Goal: Information Seeking & Learning: Learn about a topic

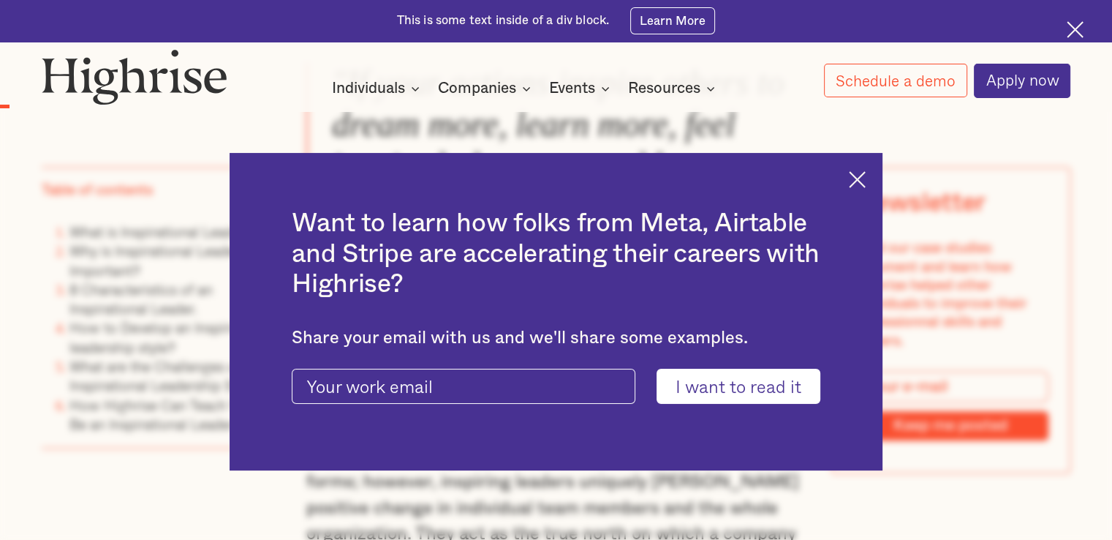
scroll to position [1121, 0]
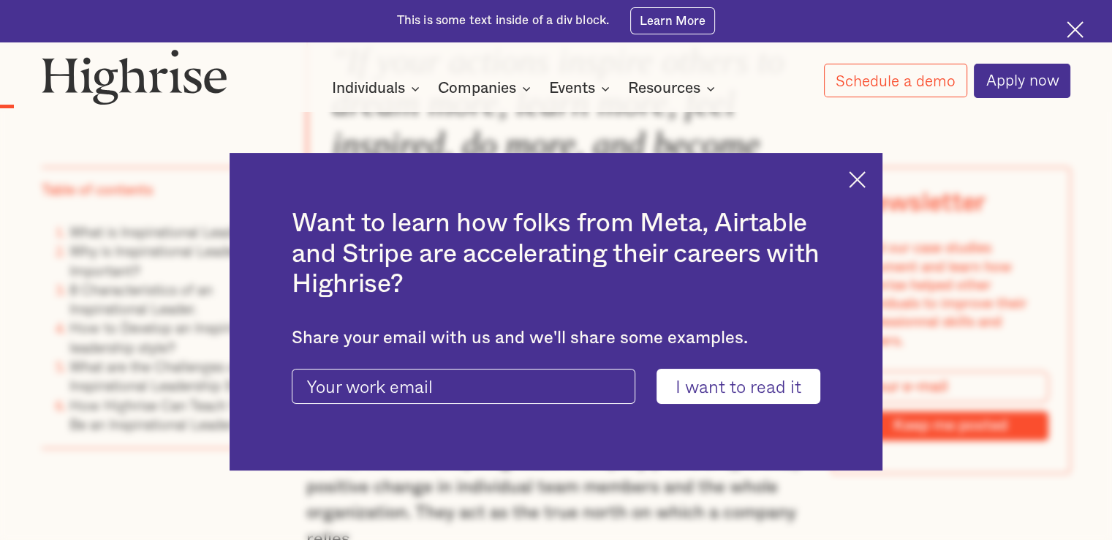
click at [864, 175] on img at bounding box center [857, 179] width 17 height 17
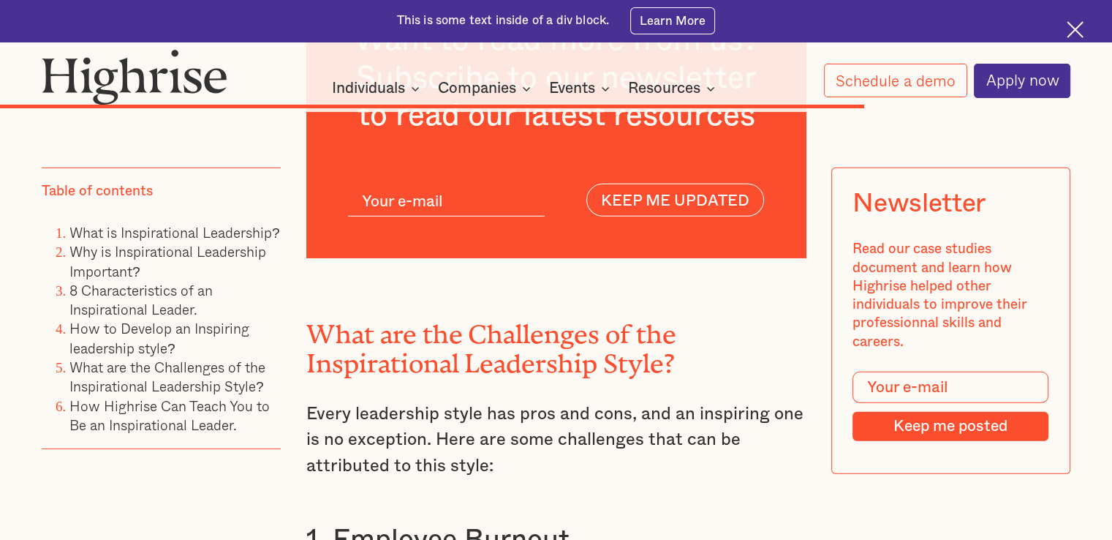
scroll to position [10042, 0]
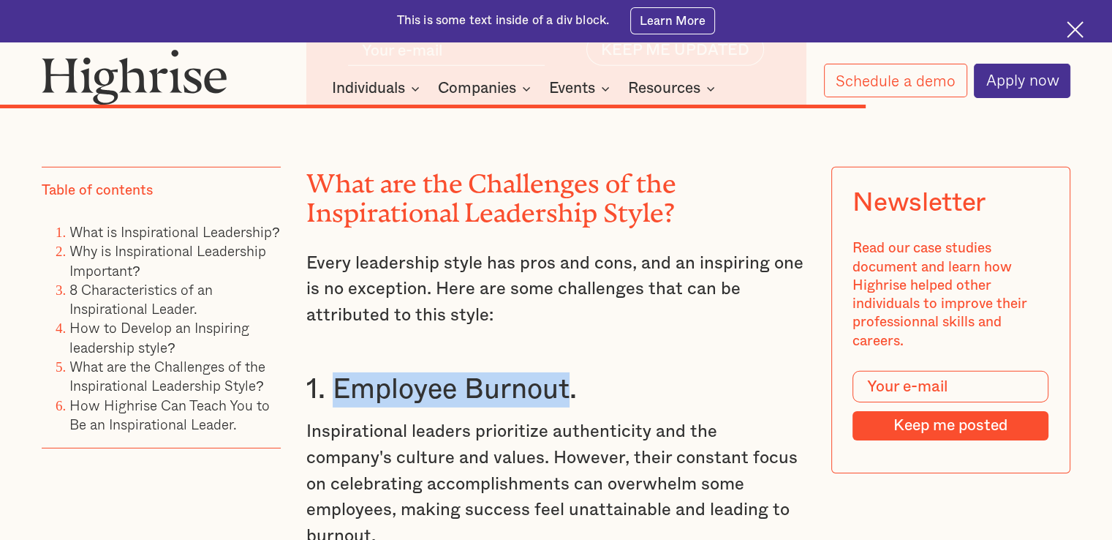
drag, startPoint x: 335, startPoint y: 300, endPoint x: 567, endPoint y: 299, distance: 231.8
click at [567, 372] on h3 "1. Employee Burnout." at bounding box center [555, 389] width 499 height 35
copy h3 "Employee Burnout"
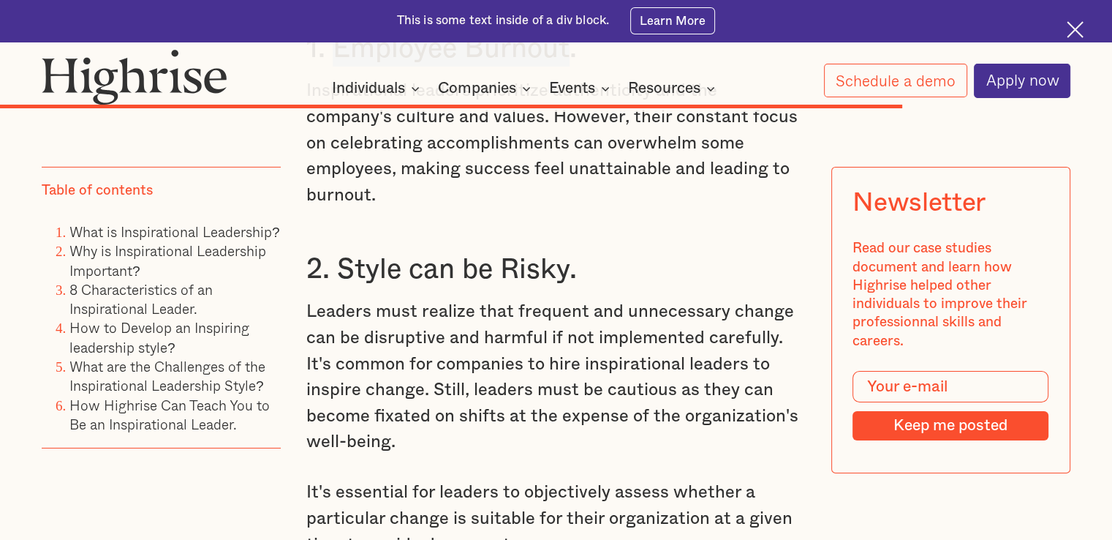
scroll to position [10383, 0]
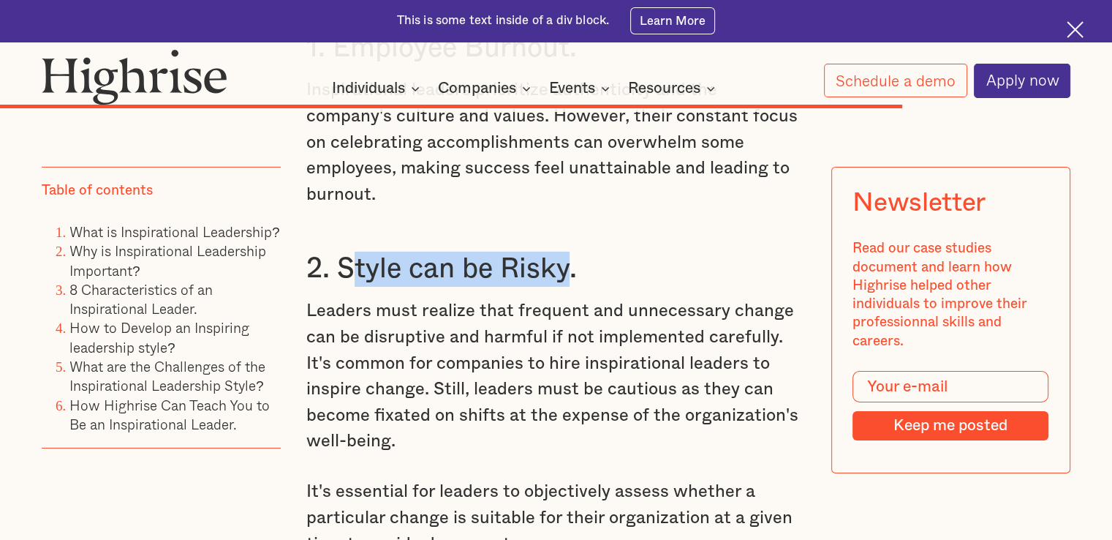
drag, startPoint x: 344, startPoint y: 181, endPoint x: 564, endPoint y: 171, distance: 220.3
click at [564, 252] on h3 "2. Style can be Risky." at bounding box center [555, 269] width 499 height 35
drag, startPoint x: 339, startPoint y: 176, endPoint x: 564, endPoint y: 180, distance: 224.5
click at [564, 252] on h3 "2. Style can be Risky." at bounding box center [555, 269] width 499 height 35
copy h3 "Style can be Risky"
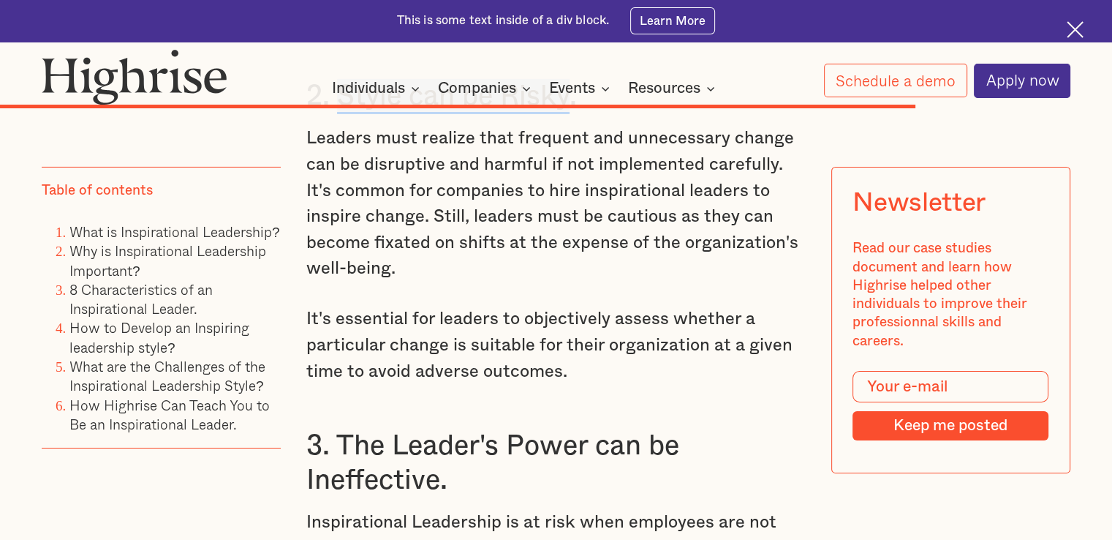
scroll to position [10578, 0]
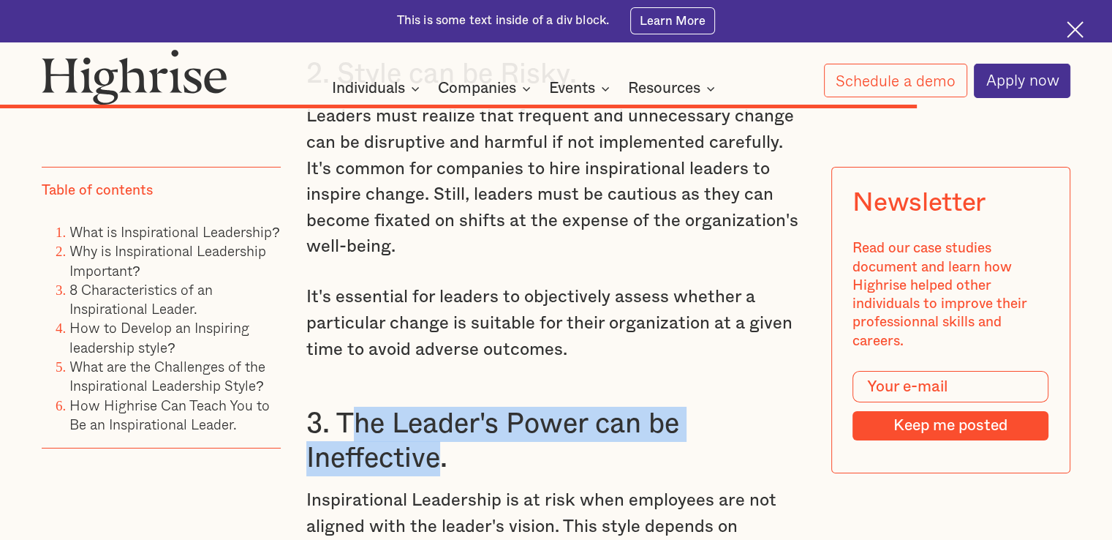
drag, startPoint x: 343, startPoint y: 337, endPoint x: 404, endPoint y: 355, distance: 63.4
click at [430, 407] on h3 "3. The Leader's Power can be Ineffective." at bounding box center [555, 441] width 499 height 69
drag, startPoint x: 336, startPoint y: 331, endPoint x: 433, endPoint y: 366, distance: 102.7
click at [433, 407] on h3 "3. The Leader's Power can be Ineffective." at bounding box center [555, 441] width 499 height 69
copy h3 "The Leader's Power can be Ineffective"
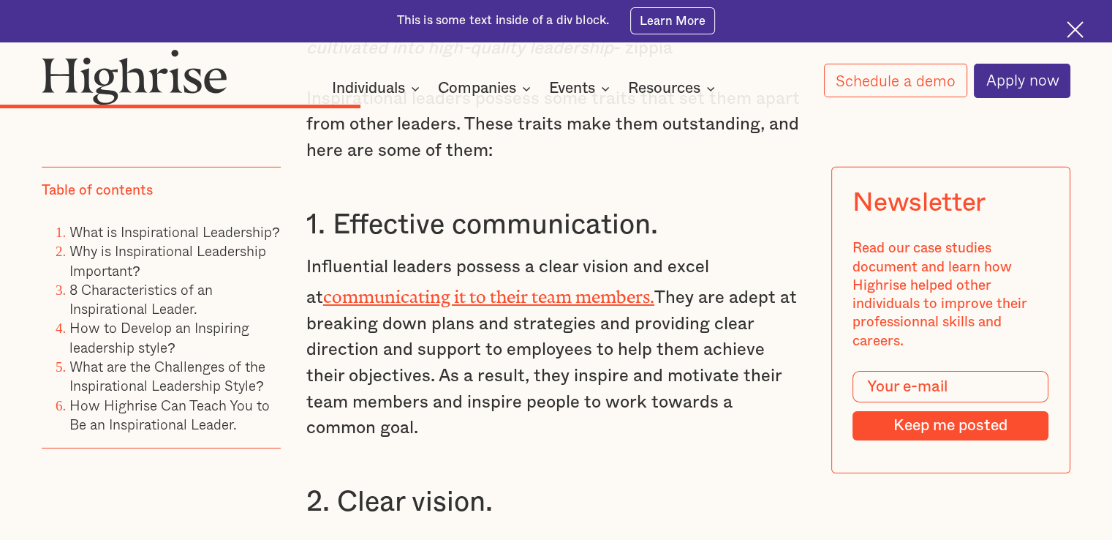
scroll to position [4680, 0]
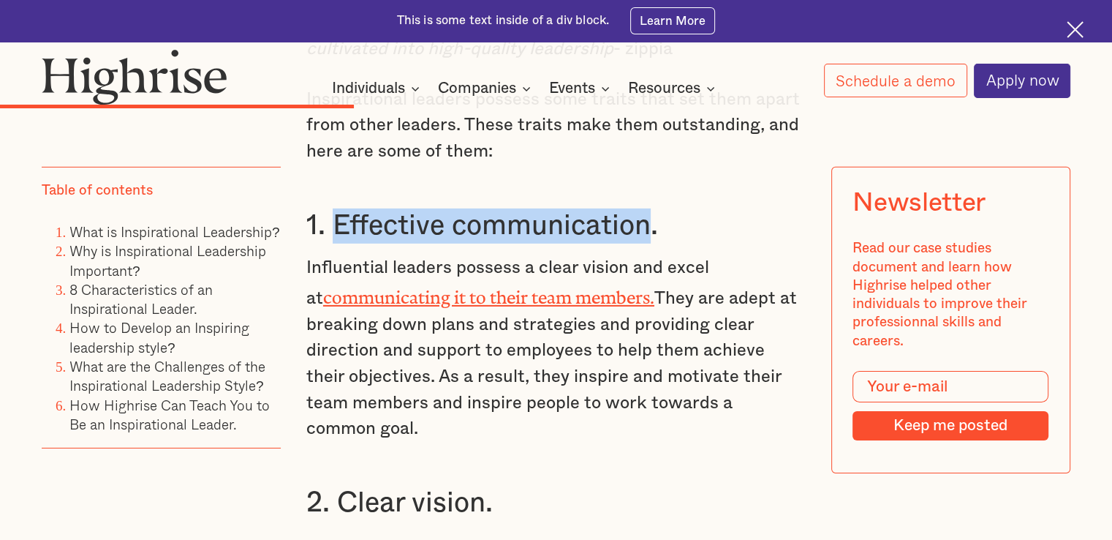
drag, startPoint x: 336, startPoint y: 229, endPoint x: 654, endPoint y: 230, distance: 317.3
click at [654, 230] on h3 "1. Effective communication." at bounding box center [555, 225] width 499 height 35
copy h3 "Effective communication"
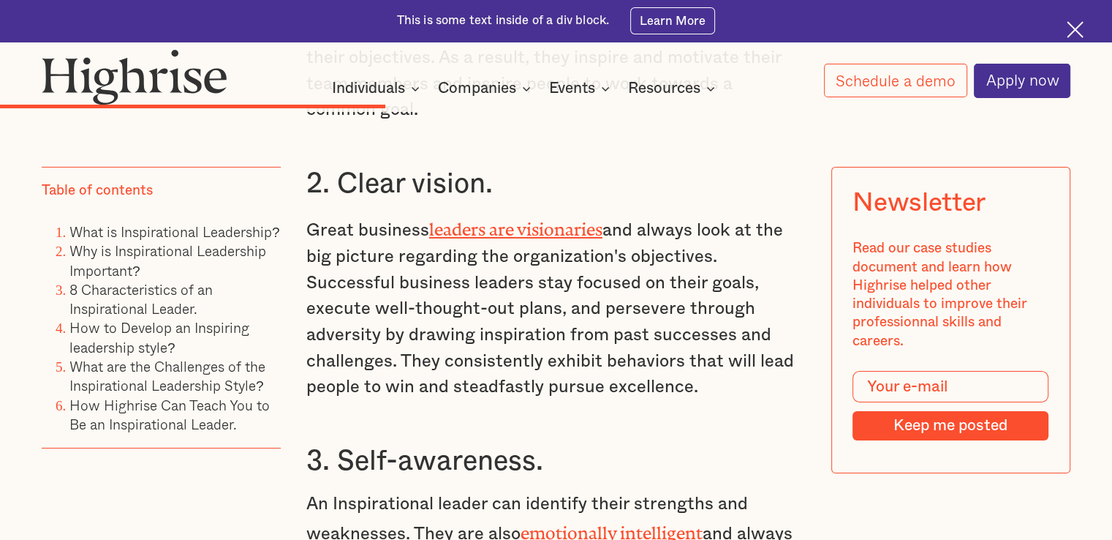
scroll to position [5020, 0]
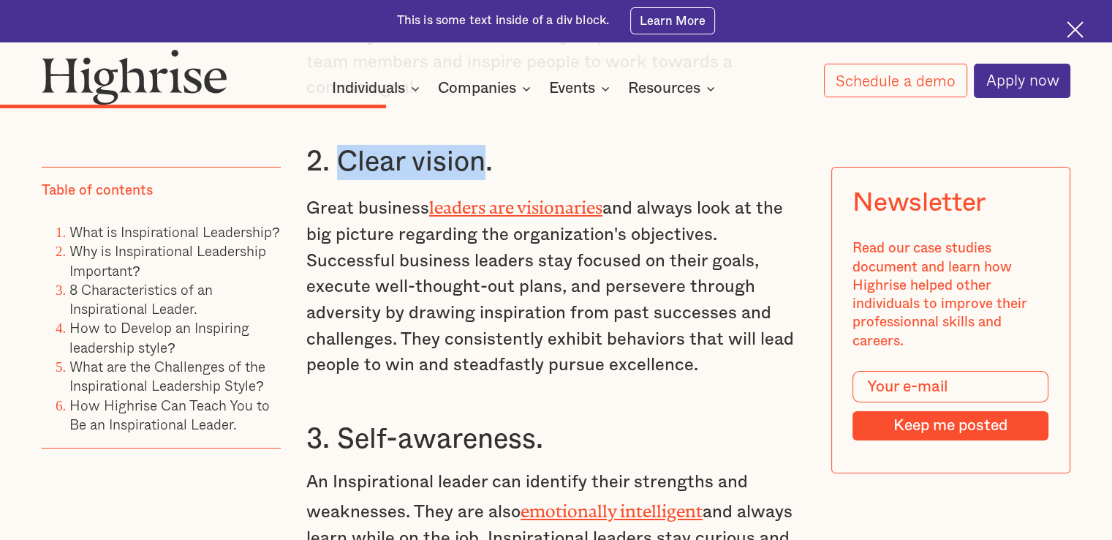
drag, startPoint x: 339, startPoint y: 144, endPoint x: 486, endPoint y: 141, distance: 146.3
click at [486, 145] on h3 "2. Clear vision." at bounding box center [555, 162] width 499 height 35
copy h3 "Clear vision"
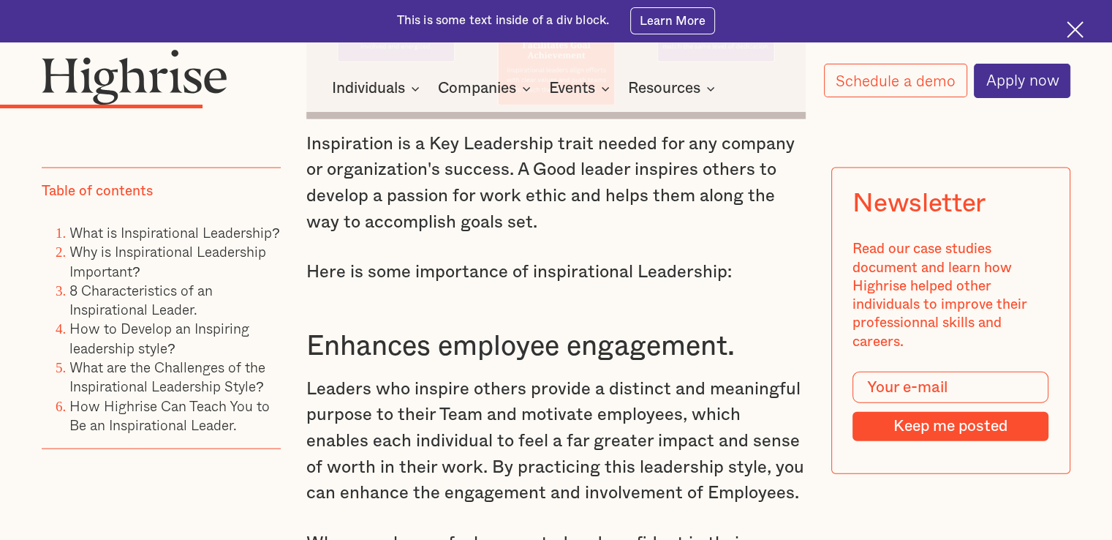
scroll to position [3217, 0]
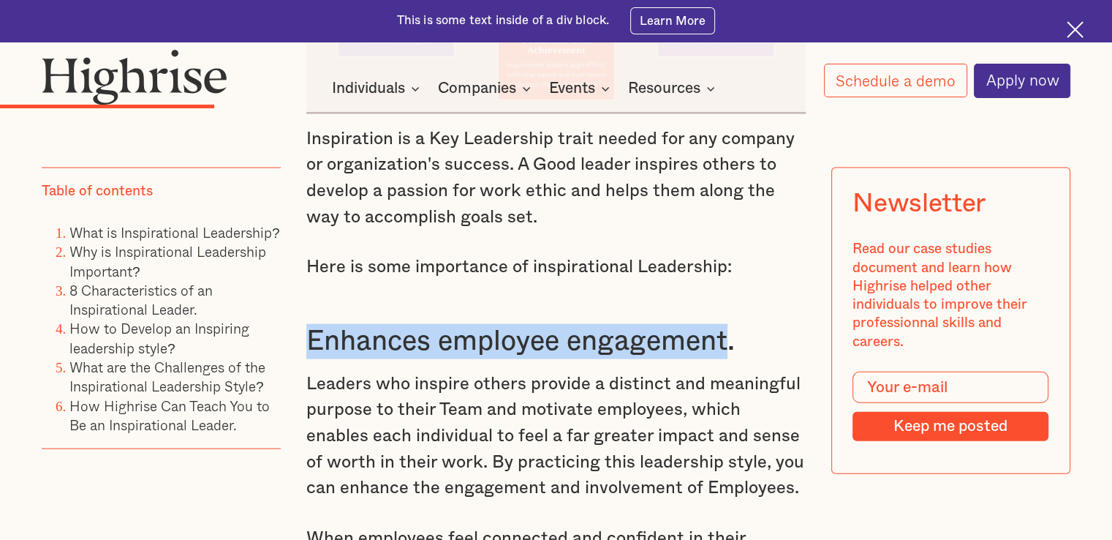
drag, startPoint x: 306, startPoint y: 354, endPoint x: 726, endPoint y: 349, distance: 419.7
click at [726, 349] on h3 "Enhances employee engagement." at bounding box center [555, 341] width 499 height 35
copy h3 "Enhances employee engagement"
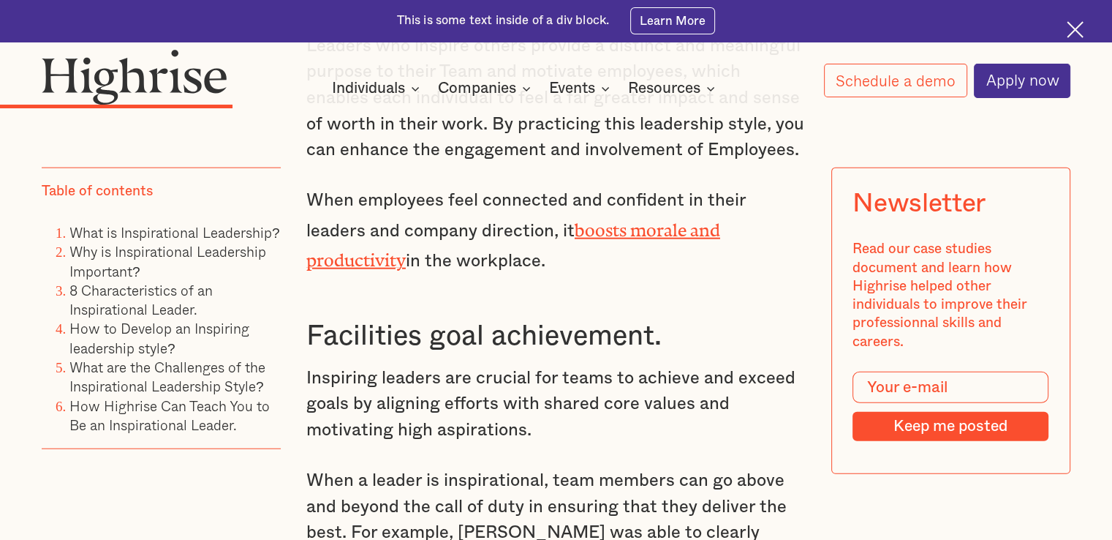
scroll to position [3558, 0]
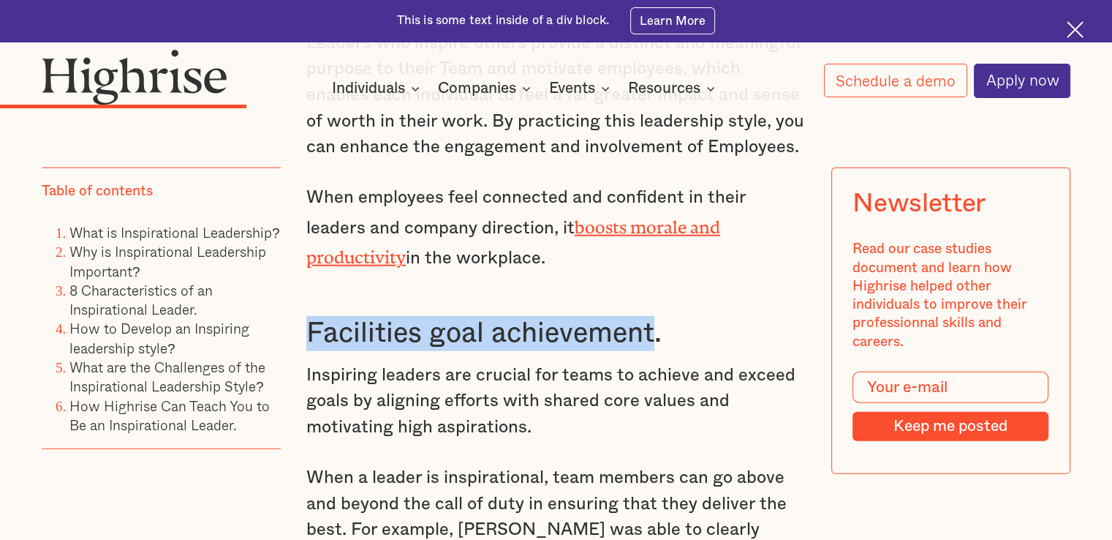
drag, startPoint x: 308, startPoint y: 338, endPoint x: 652, endPoint y: 338, distance: 344.4
click at [652, 338] on h3 "Facilities goal achievement." at bounding box center [555, 333] width 499 height 35
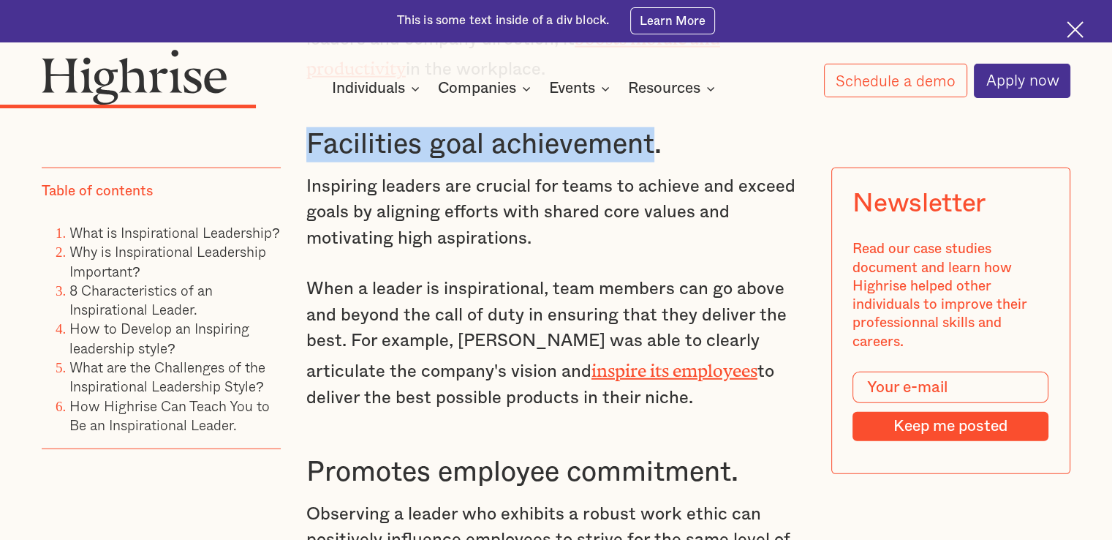
scroll to position [3607, 0]
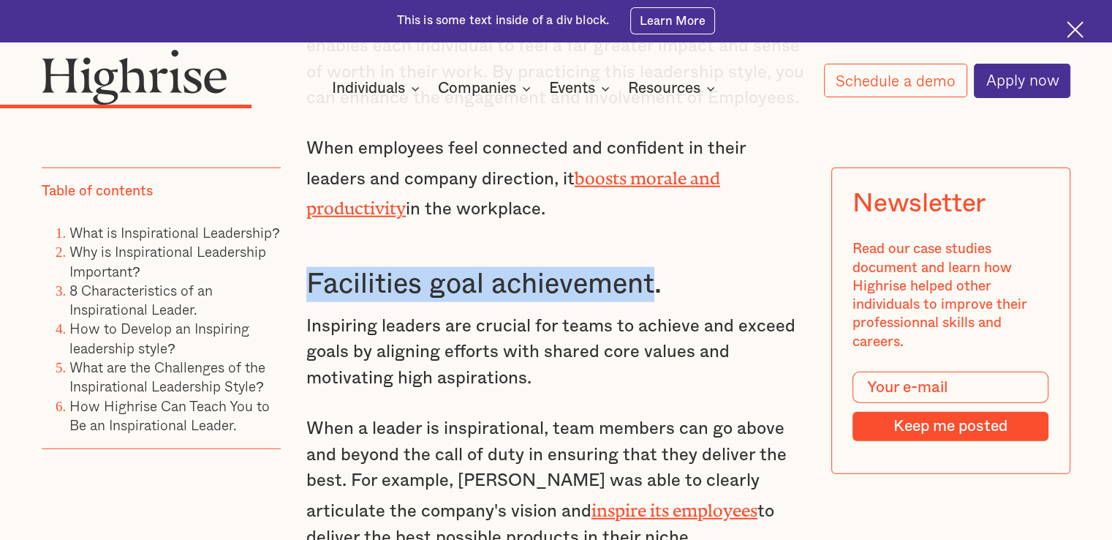
copy h3 "Facilities goal achievement"
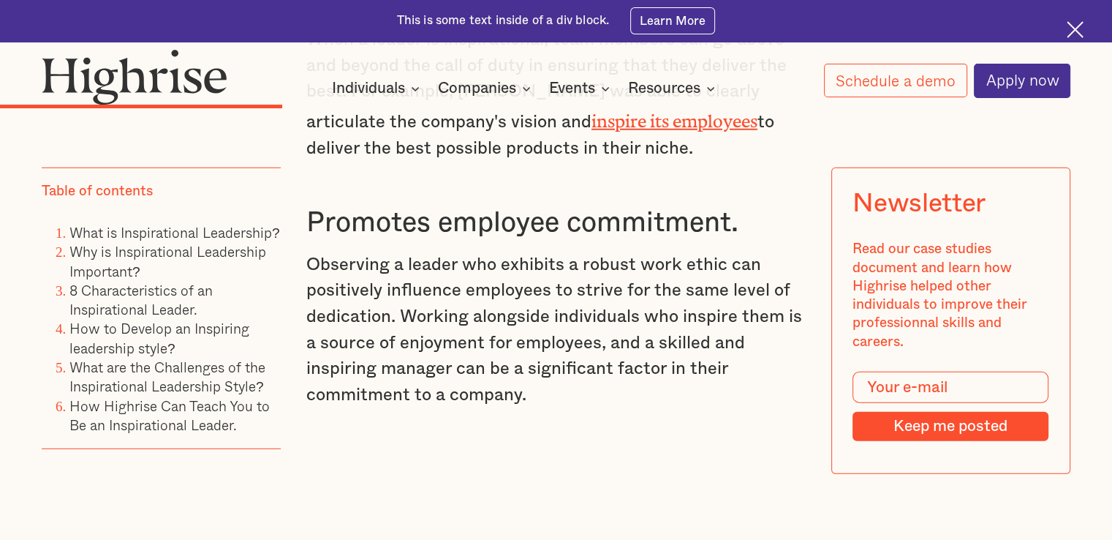
scroll to position [3997, 0]
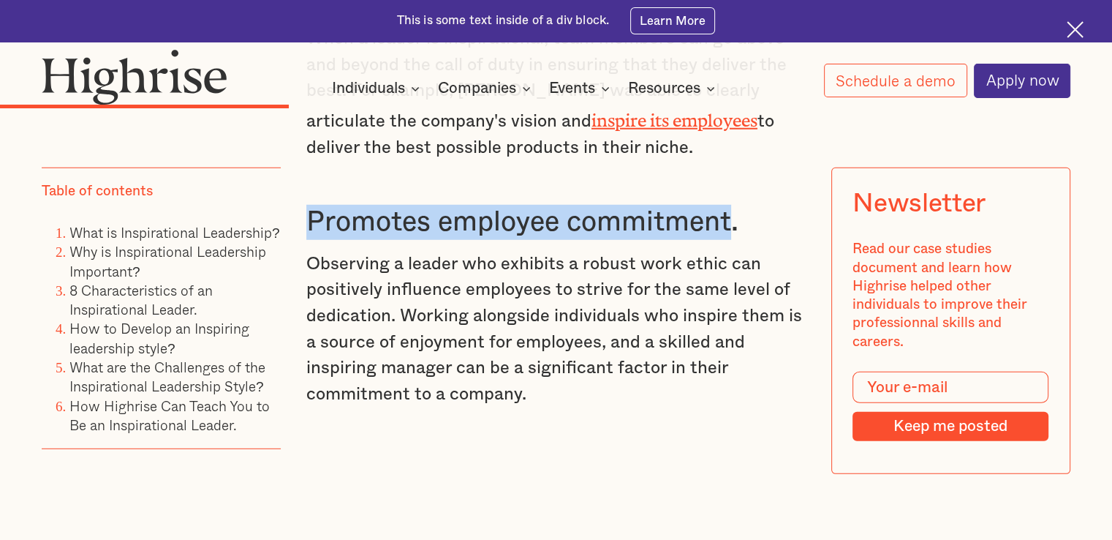
drag, startPoint x: 311, startPoint y: 219, endPoint x: 731, endPoint y: 228, distance: 420.5
click at [731, 228] on h3 "Promotes employee commitment." at bounding box center [555, 222] width 499 height 35
copy h3 "Promotes employee commitment"
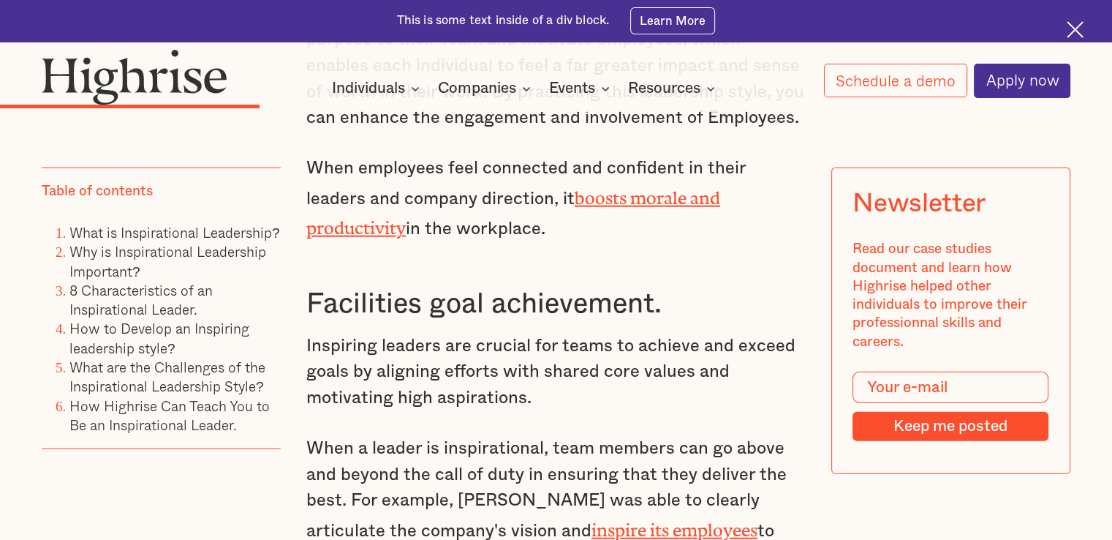
scroll to position [3510, 0]
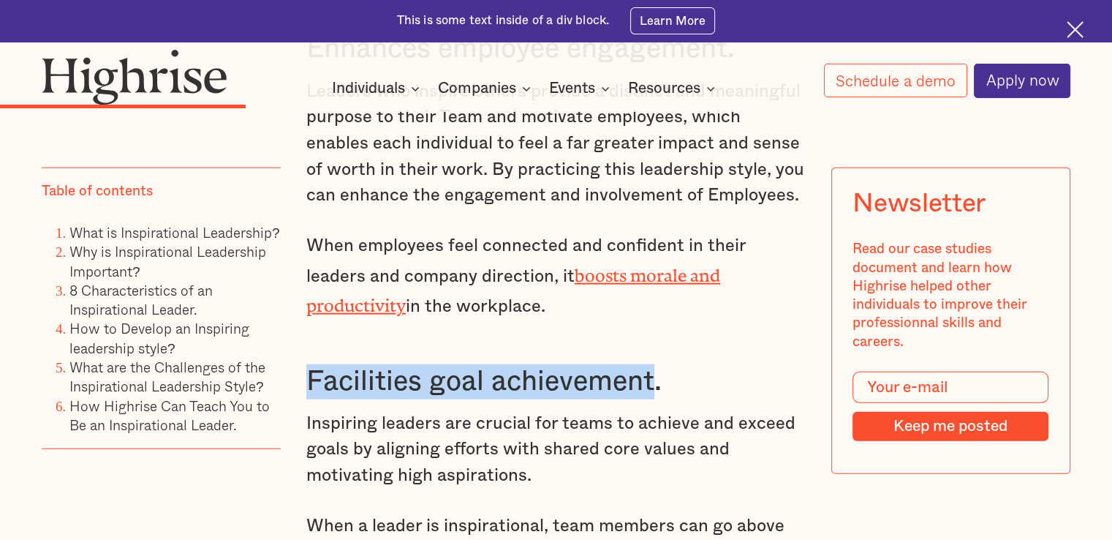
drag, startPoint x: 307, startPoint y: 377, endPoint x: 649, endPoint y: 388, distance: 342.4
click at [649, 388] on h3 "Facilities goal achievement." at bounding box center [555, 381] width 499 height 35
